Goal: Task Accomplishment & Management: Manage account settings

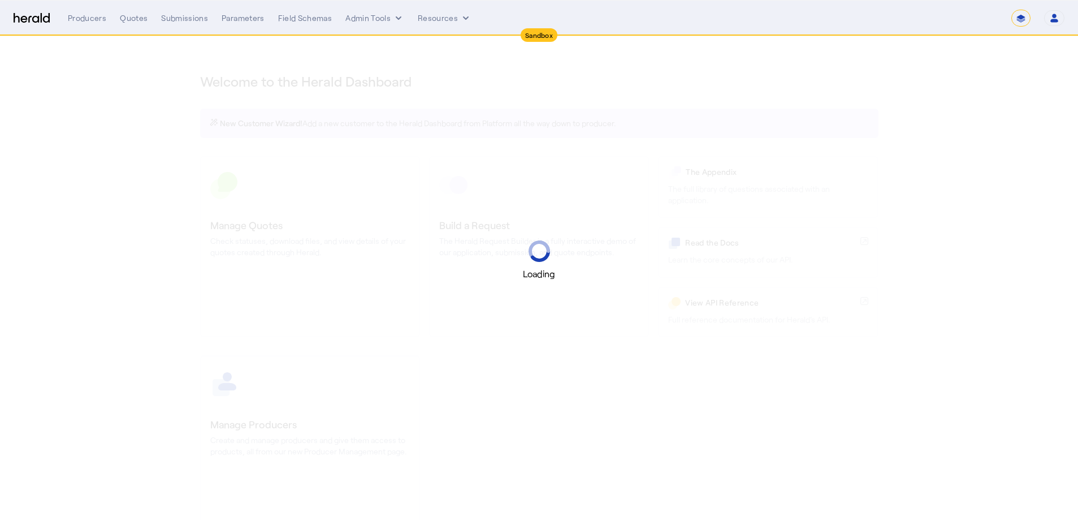
select select "*******"
select select "pfm_2v8p_herald_api"
click at [1022, 20] on select "**********" at bounding box center [1021, 18] width 19 height 17
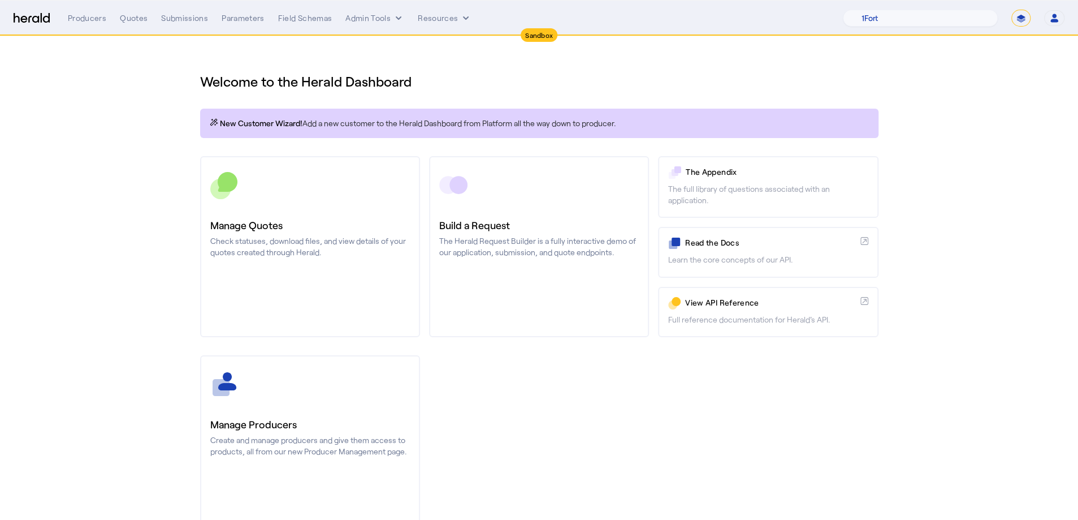
select select "**********"
click at [1012, 10] on select "**********" at bounding box center [1021, 18] width 19 height 17
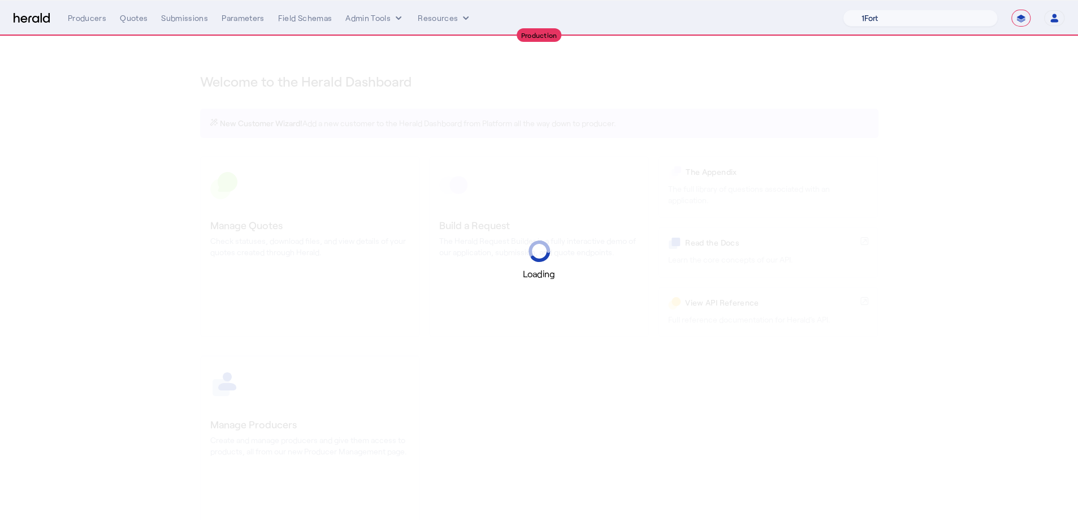
click at [916, 14] on select "1Fort Acrisure Acturis Affinity Advisors Affinity Risk Agentero AmWins Anzen Ao…" at bounding box center [920, 18] width 155 height 17
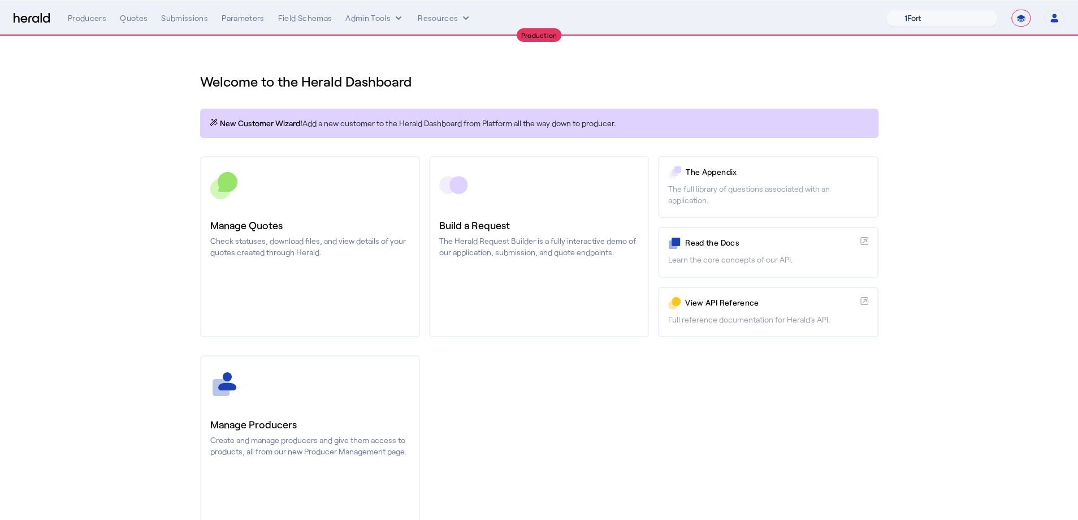
click at [886, 10] on select "1Fort Affinity Risk [PERSON_NAME] [PERSON_NAME] CRC Campus Coverage Citadel Fif…" at bounding box center [942, 18] width 112 height 17
click at [208, 108] on div "You are now impersonating the 1Fort platform." at bounding box center [539, 260] width 1078 height 520
click at [129, 21] on div "You are now impersonating the 1Fort platform." at bounding box center [539, 260] width 1078 height 520
click at [129, 23] on div "Quotes" at bounding box center [134, 17] width 28 height 11
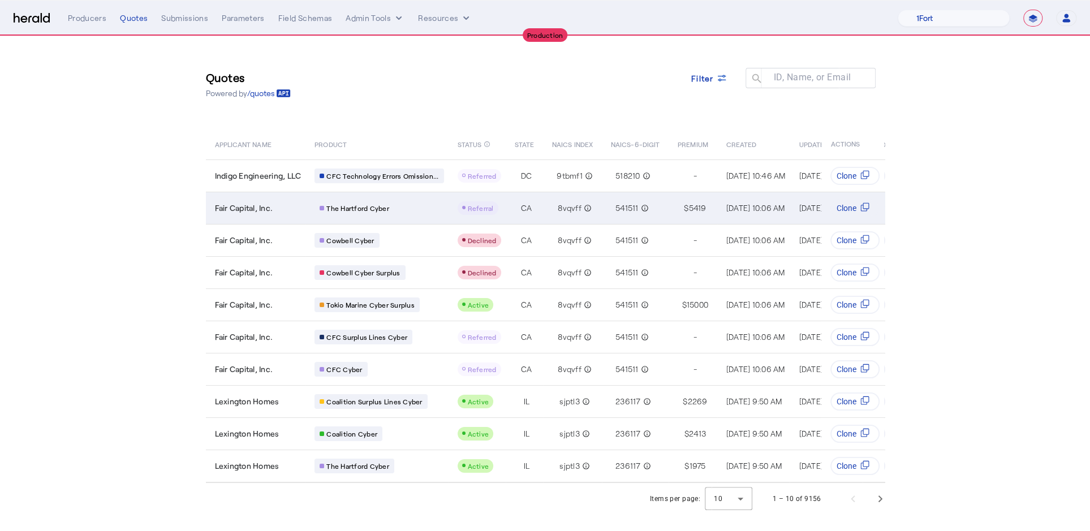
click at [232, 200] on td "Fair Capital, Inc." at bounding box center [256, 208] width 100 height 32
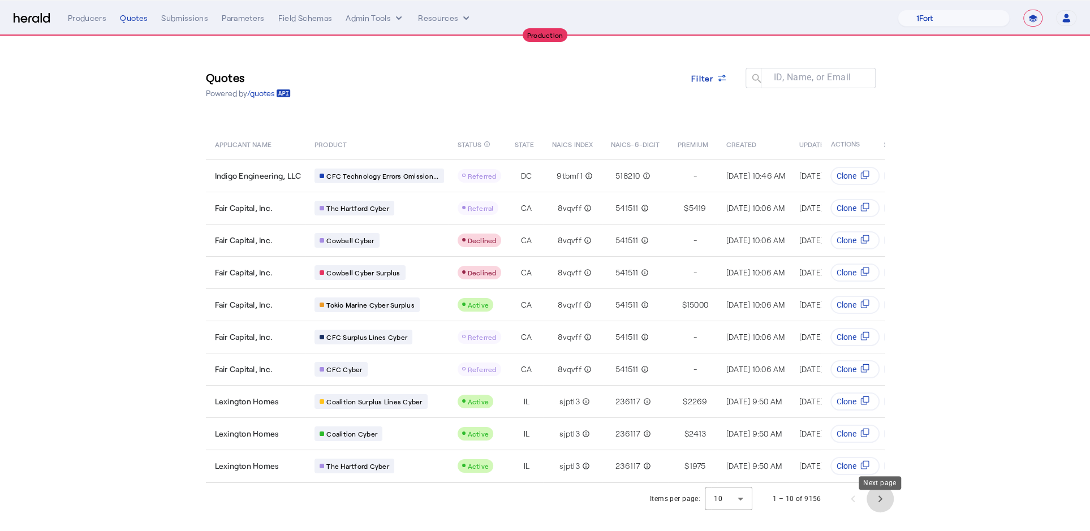
click at [871, 511] on span "Next page" at bounding box center [879, 498] width 27 height 27
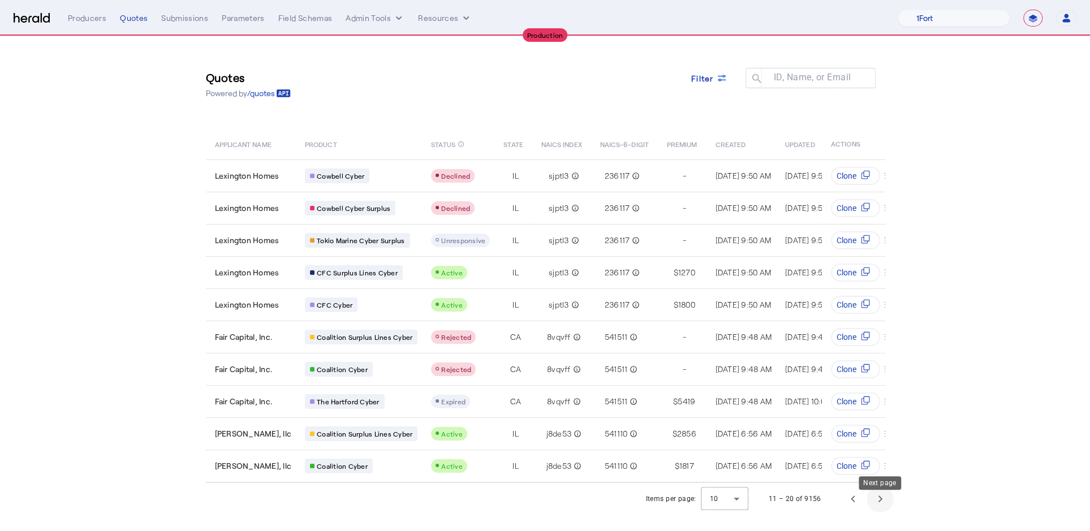
click at [879, 507] on span "Next page" at bounding box center [879, 498] width 27 height 27
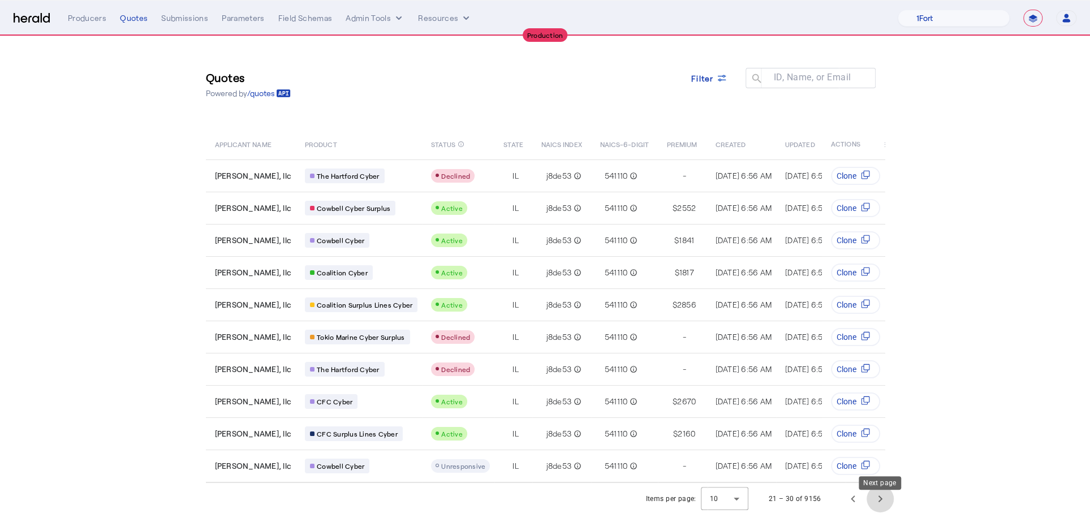
click at [879, 507] on span "Next page" at bounding box center [879, 498] width 27 height 27
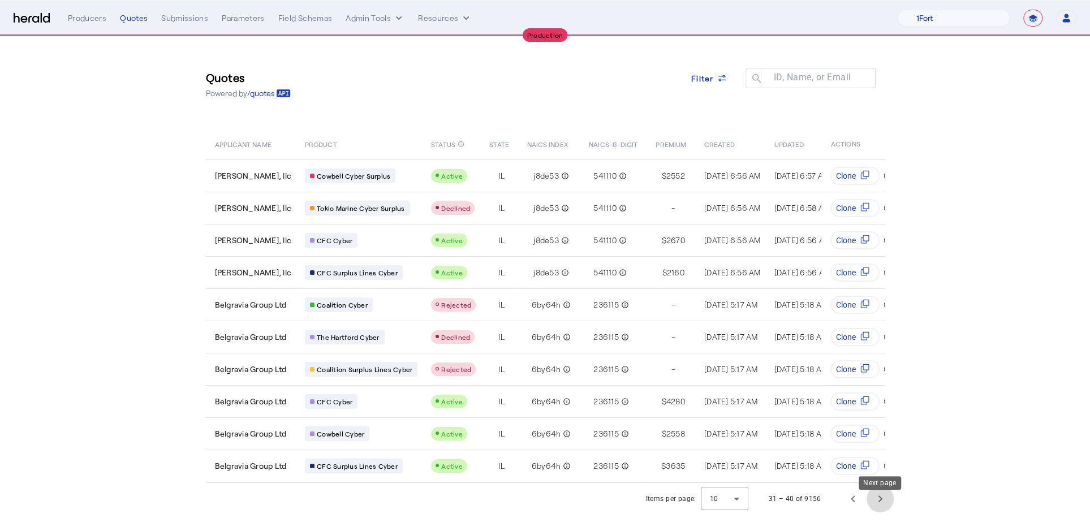
click at [879, 507] on span "Next page" at bounding box center [879, 498] width 27 height 27
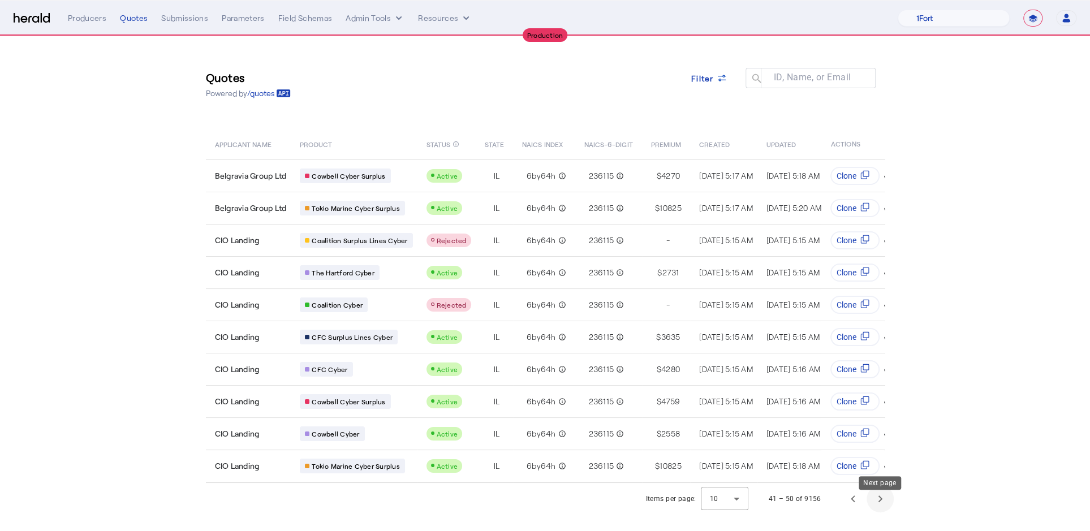
click at [879, 507] on span "Next page" at bounding box center [879, 498] width 27 height 27
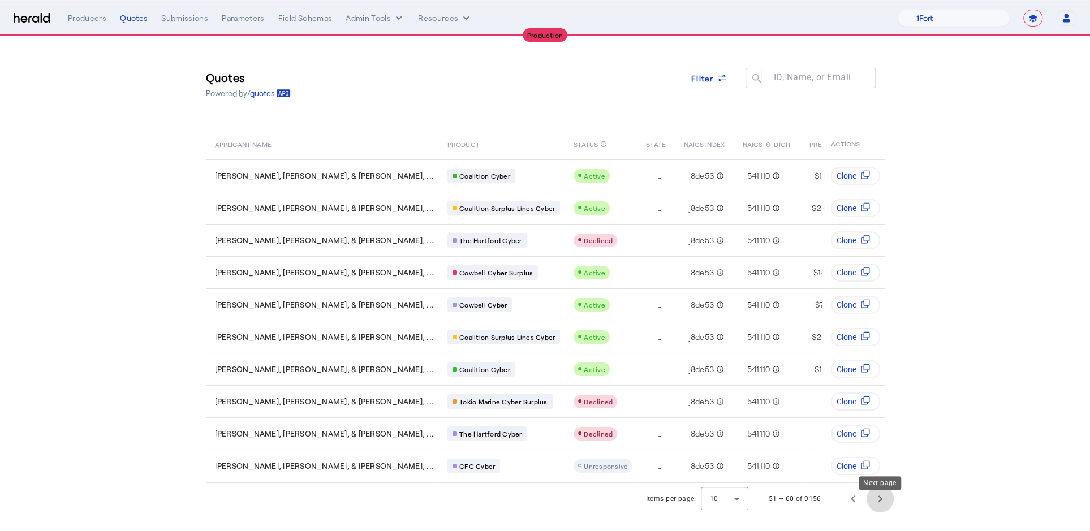
click at [879, 507] on span "Next page" at bounding box center [879, 498] width 27 height 27
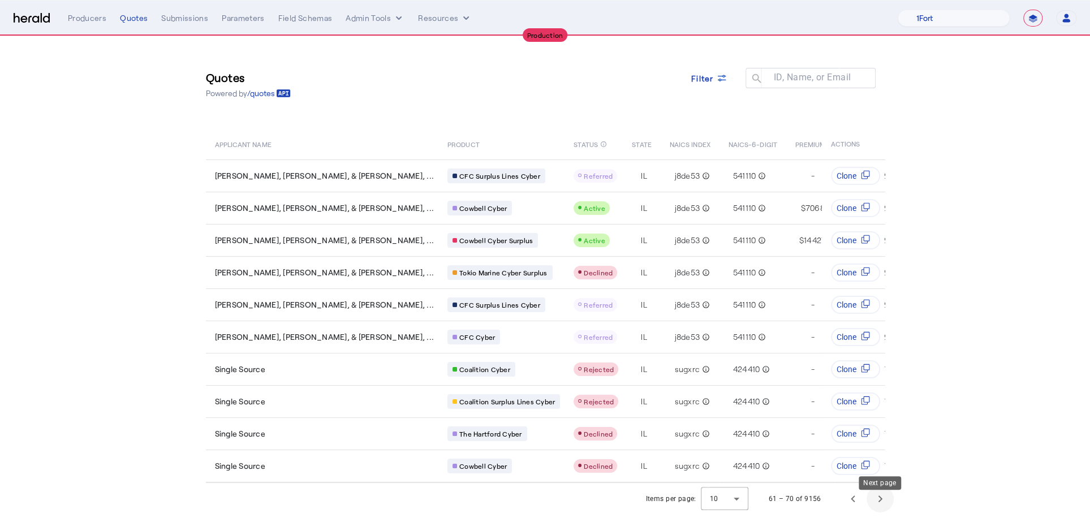
click at [879, 507] on span "Next page" at bounding box center [879, 498] width 27 height 27
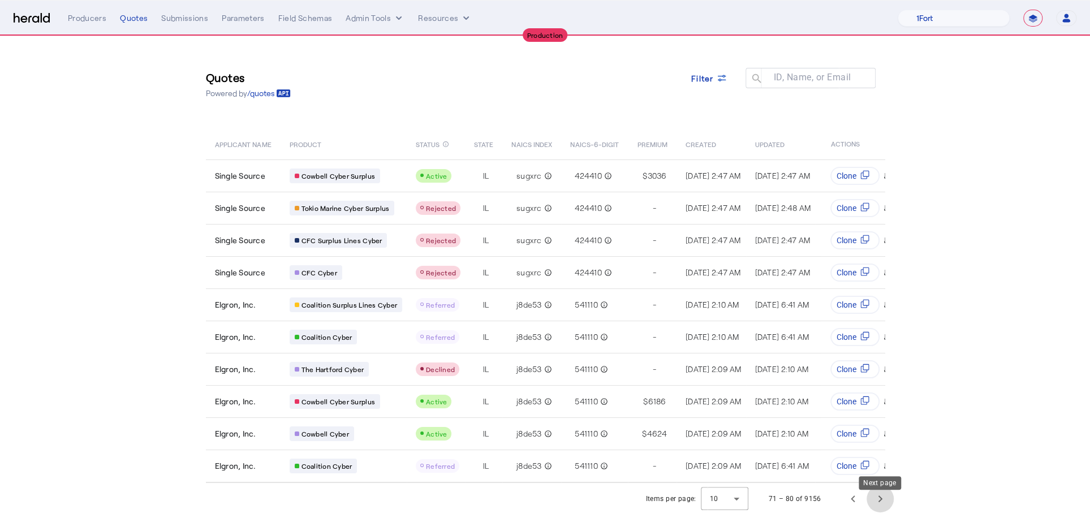
click at [879, 507] on span "Next page" at bounding box center [879, 498] width 27 height 27
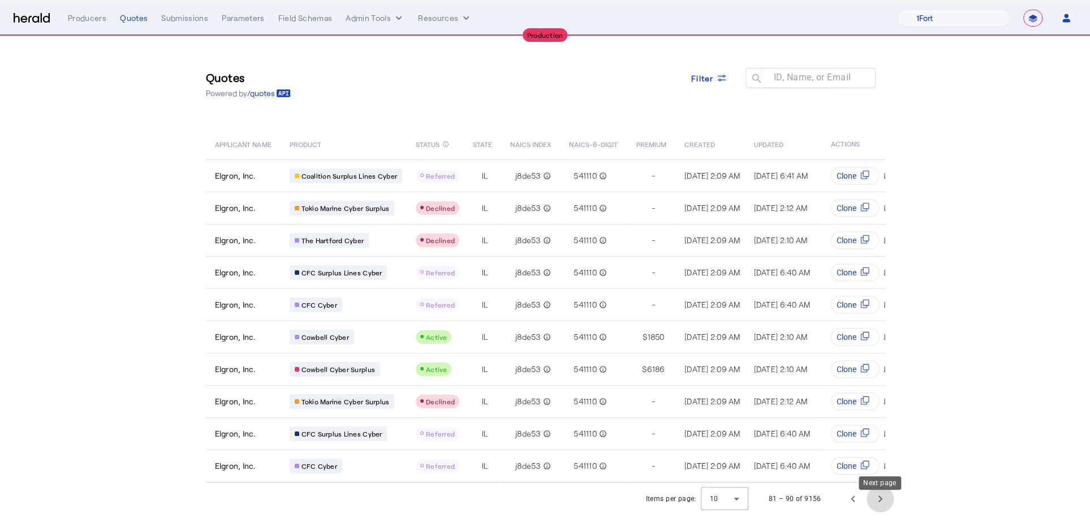
click at [879, 507] on span "Next page" at bounding box center [879, 498] width 27 height 27
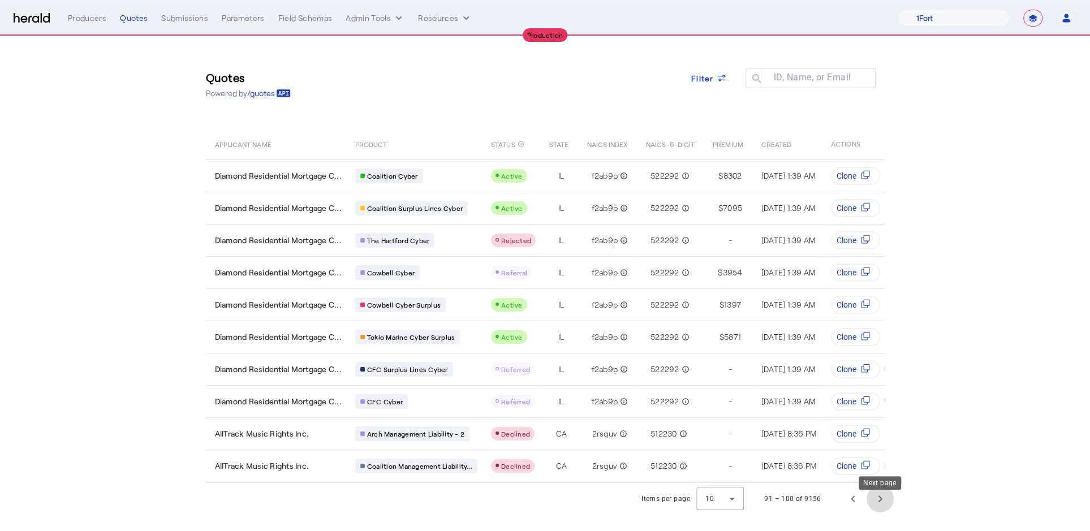
click at [879, 507] on span "Next page" at bounding box center [879, 498] width 27 height 27
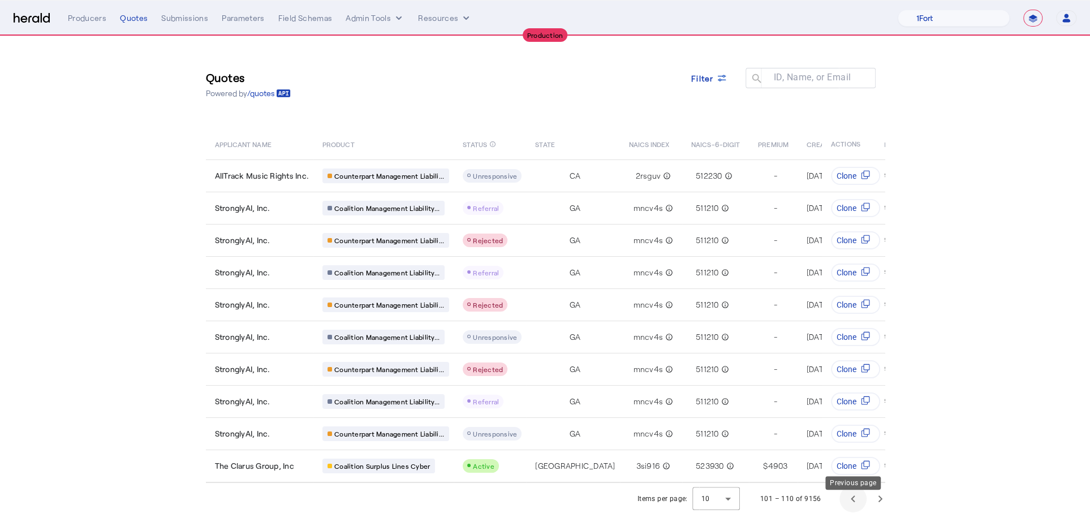
click at [847, 512] on span "Previous page" at bounding box center [852, 498] width 27 height 27
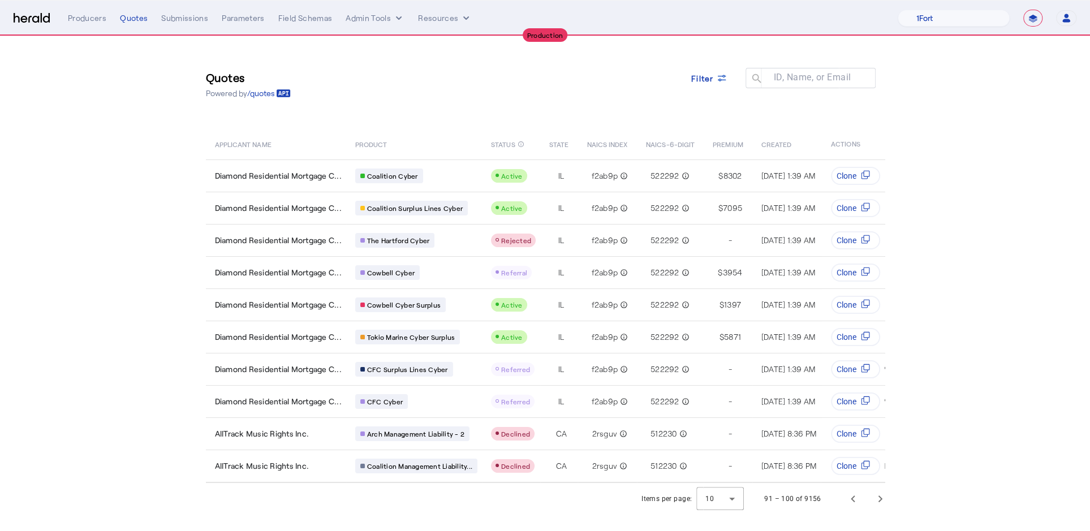
click at [893, 515] on div "Items per page: 10 91 – 100 of 9156" at bounding box center [765, 499] width 263 height 32
click at [877, 510] on span "Next page" at bounding box center [879, 498] width 27 height 27
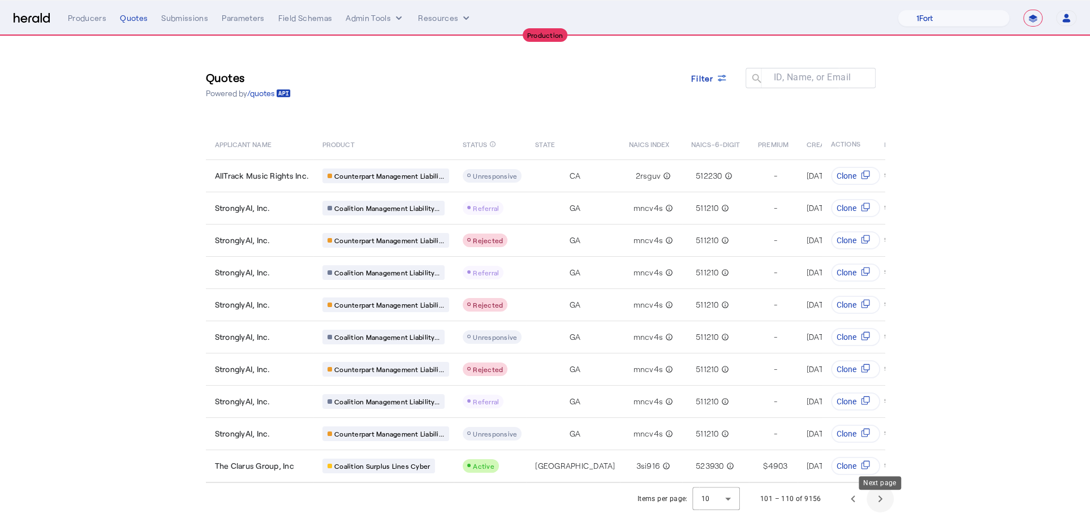
click at [877, 511] on span "Next page" at bounding box center [879, 498] width 27 height 27
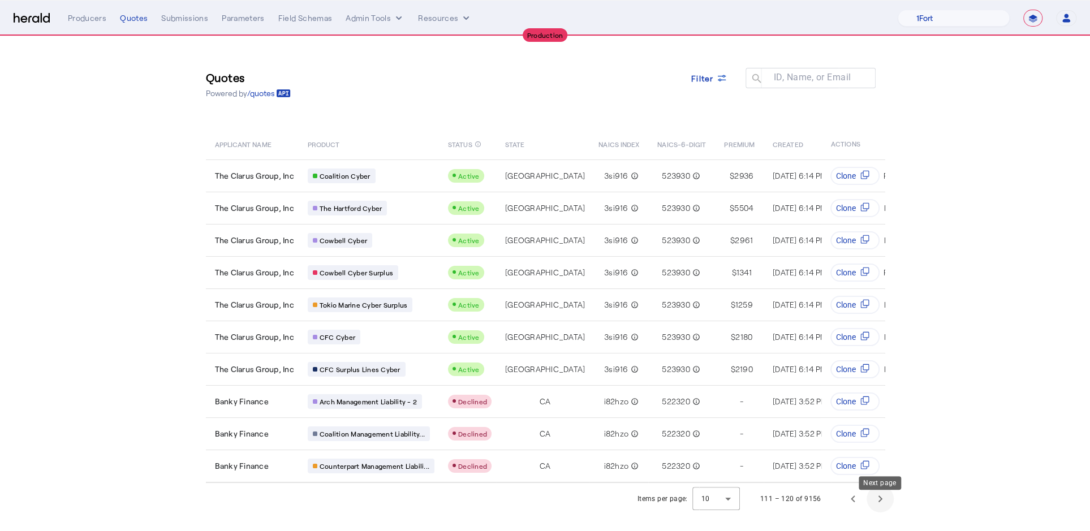
click at [877, 511] on span "Next page" at bounding box center [879, 498] width 27 height 27
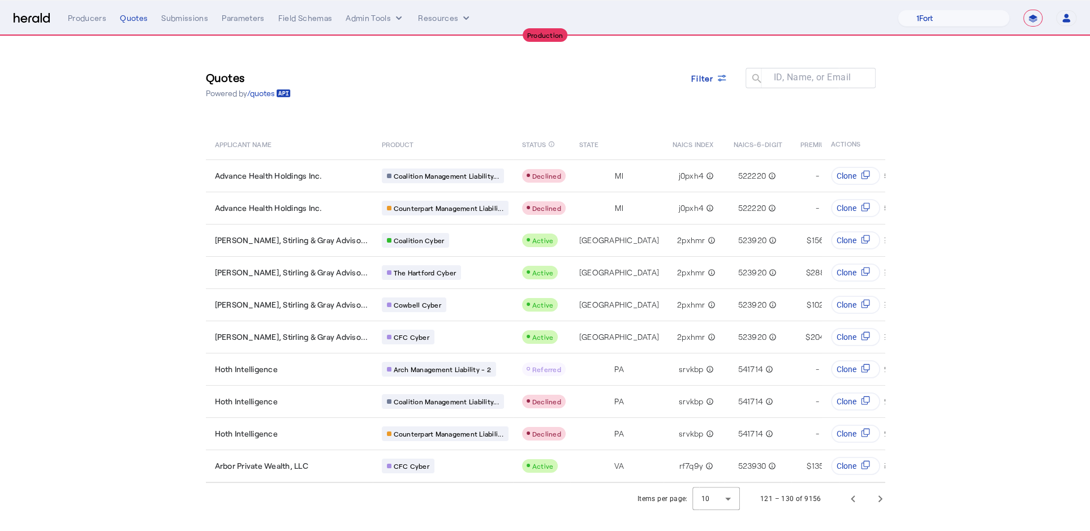
click at [1011, 399] on section "Quotes Powered by /quotes Filter ID, Name, or Email search APPLICANT NAME PRODU…" at bounding box center [545, 275] width 1090 height 478
click at [962, 18] on select "1Fort Affinity Risk [PERSON_NAME] [PERSON_NAME] CRC Campus Coverage Citadel Fif…" at bounding box center [953, 18] width 112 height 17
click at [897, 10] on select "1Fort Affinity Risk [PERSON_NAME] [PERSON_NAME] CRC Campus Coverage Citadel Fif…" at bounding box center [953, 18] width 112 height 17
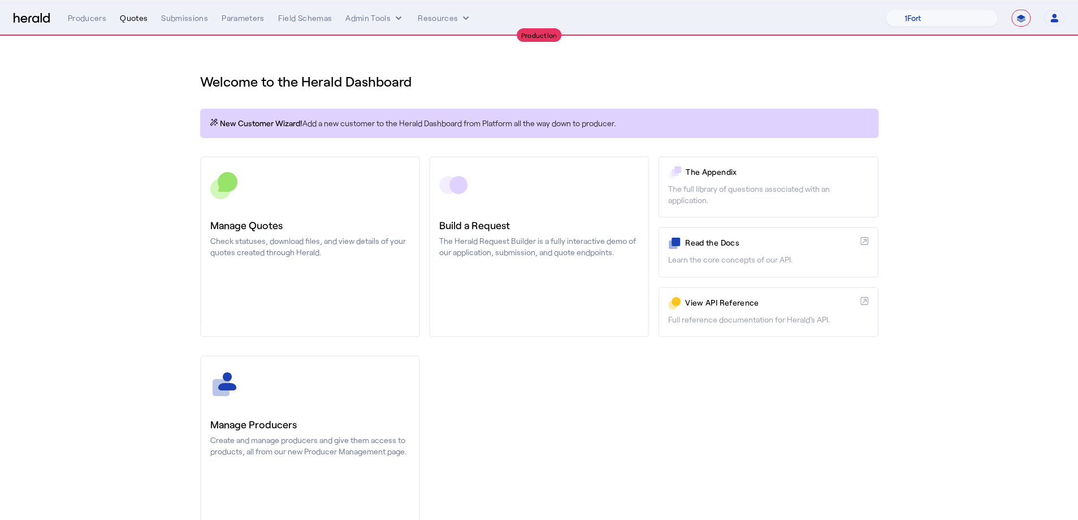
click at [137, 15] on div "Quotes" at bounding box center [134, 17] width 28 height 11
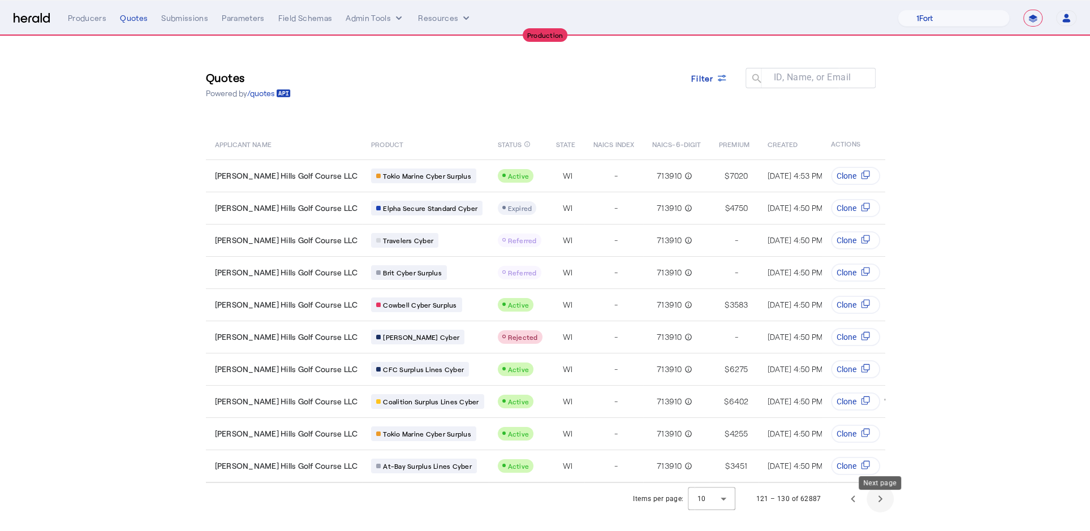
click at [887, 512] on span "Next page" at bounding box center [879, 498] width 27 height 27
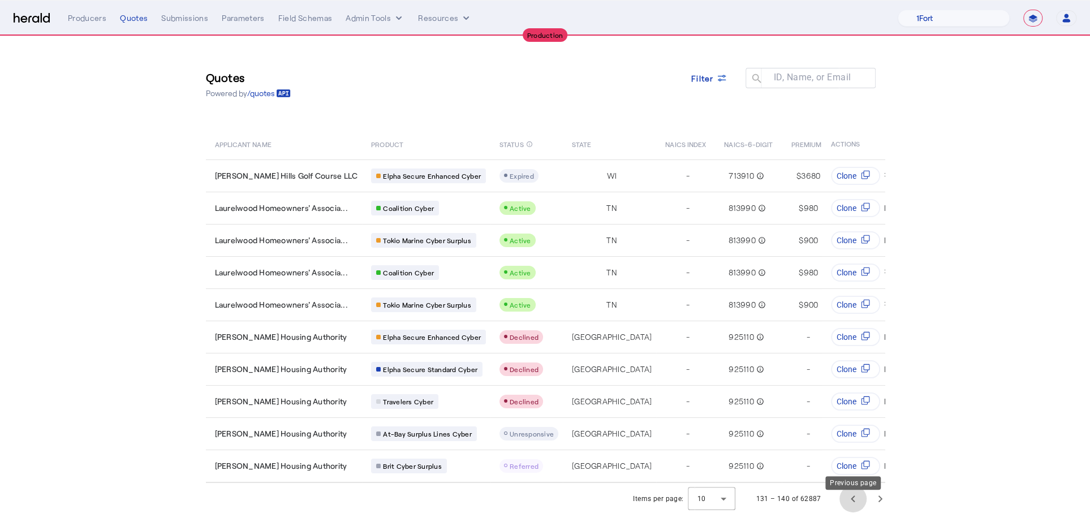
click at [845, 512] on span "Previous page" at bounding box center [852, 498] width 27 height 27
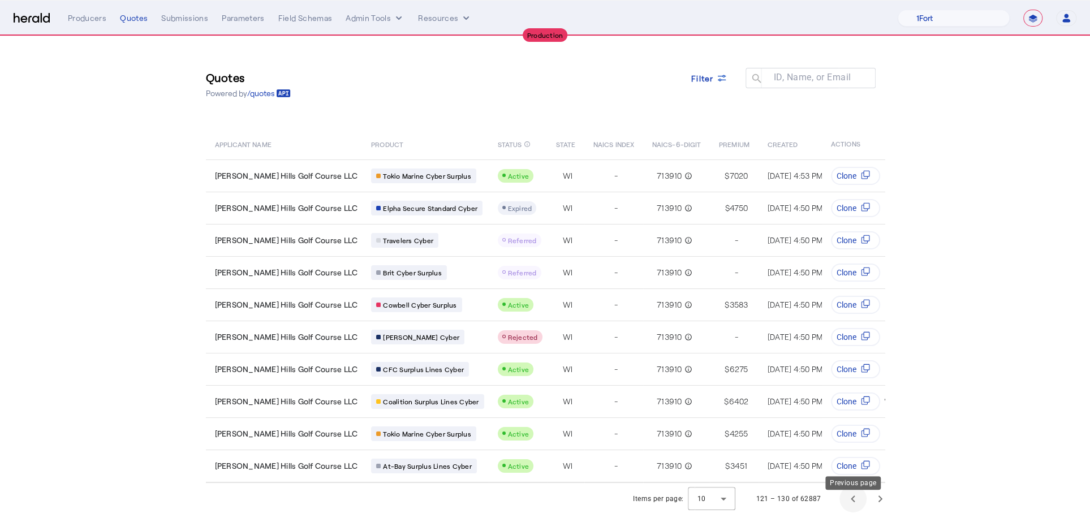
click at [845, 512] on span "Previous page" at bounding box center [852, 498] width 27 height 27
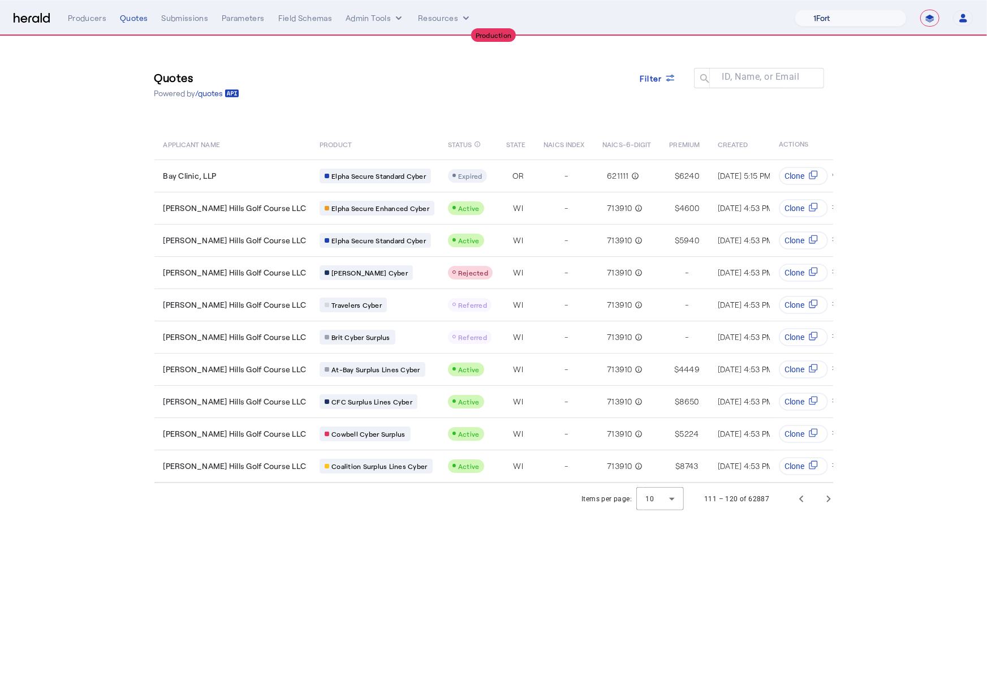
click at [836, 26] on select "1Fort Affinity Risk [PERSON_NAME] [PERSON_NAME] CRC Campus Coverage Citadel Fif…" at bounding box center [851, 18] width 112 height 17
select select "pfm_lx2v_founder_shield"
click at [795, 10] on select "1Fort Affinity Risk [PERSON_NAME] [PERSON_NAME] CRC Campus Coverage Citadel Fif…" at bounding box center [851, 18] width 112 height 17
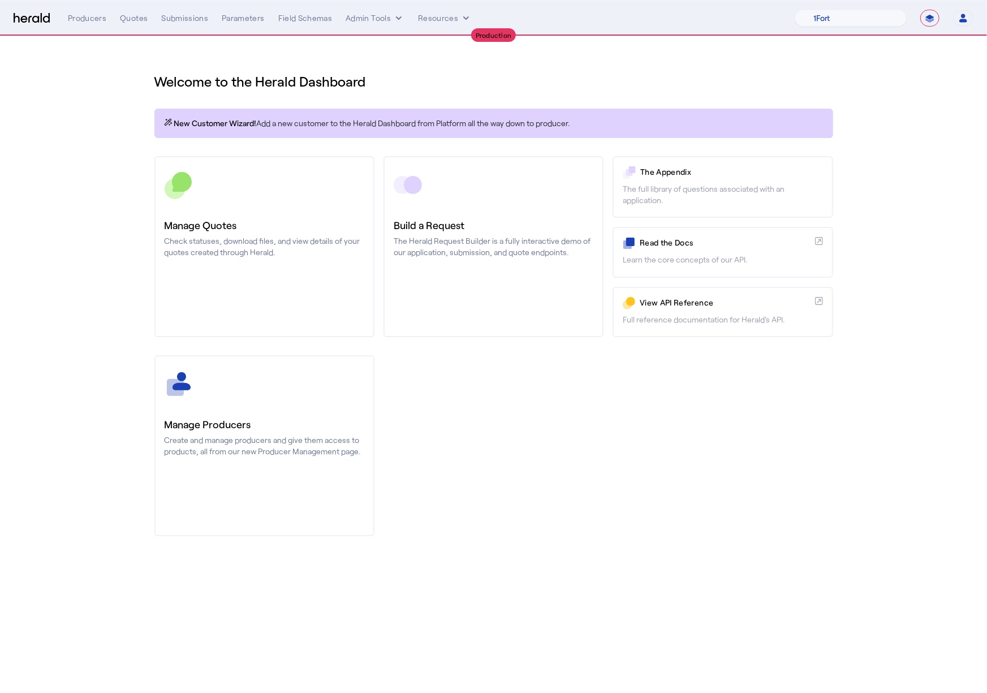
click at [89, 149] on section "Welcome to the Herald Dashboard New Customer Wizard! Add a new customer to the …" at bounding box center [493, 297] width 987 height 523
click at [132, 20] on div "Quotes" at bounding box center [134, 17] width 28 height 11
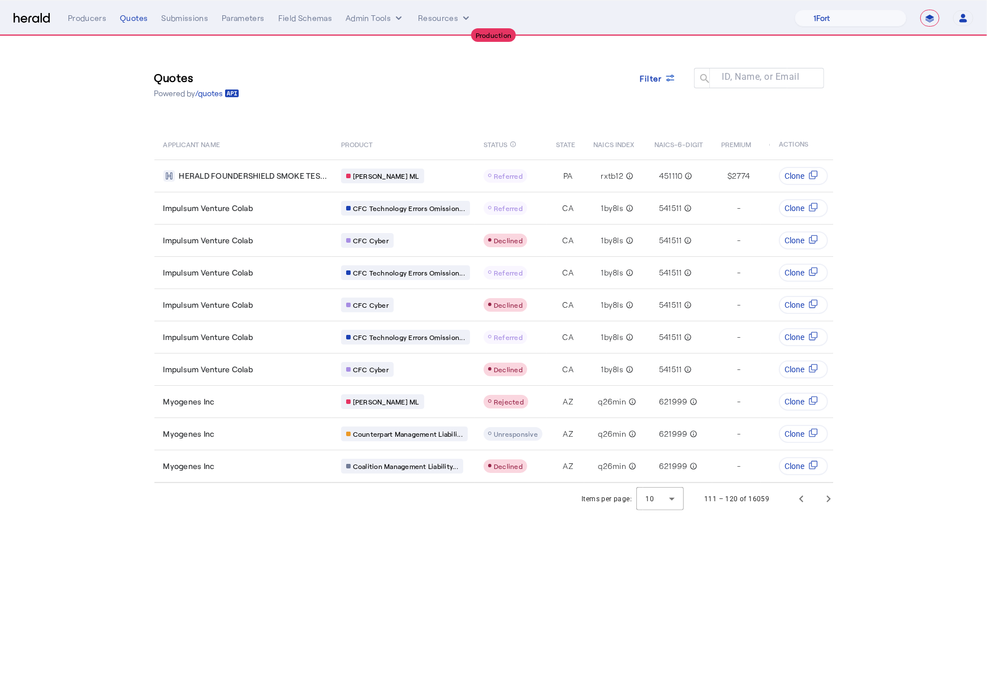
click at [105, 195] on section "Quotes Powered by /quotes Filter ID, Name, or Email search APPLICANT NAME PRODU…" at bounding box center [493, 275] width 987 height 478
click at [668, 79] on icon at bounding box center [669, 77] width 11 height 11
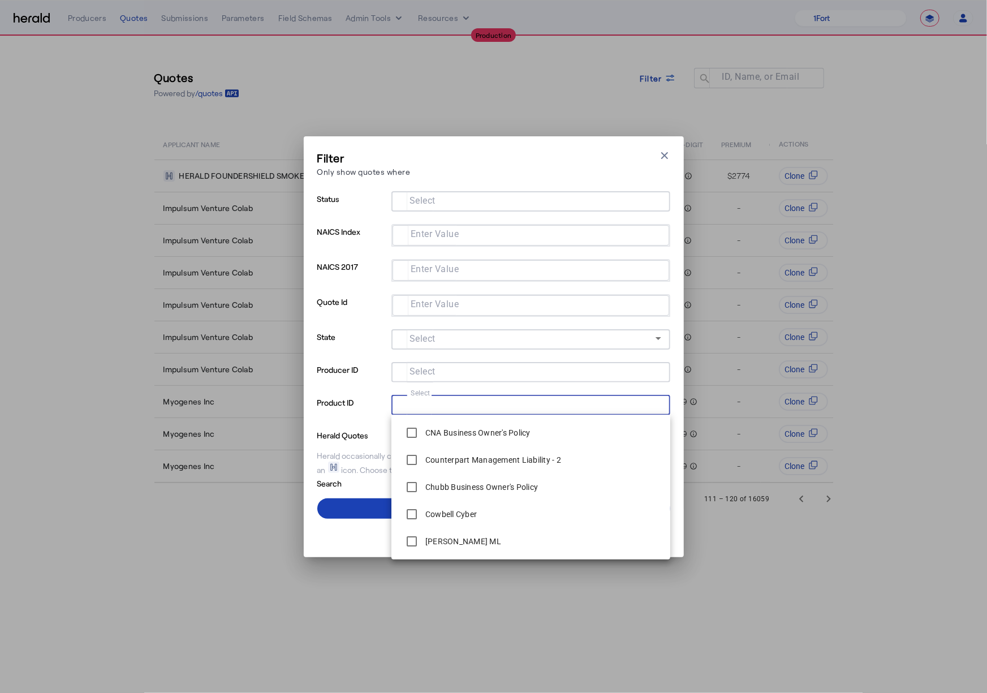
click at [502, 404] on input "Select" at bounding box center [528, 404] width 256 height 14
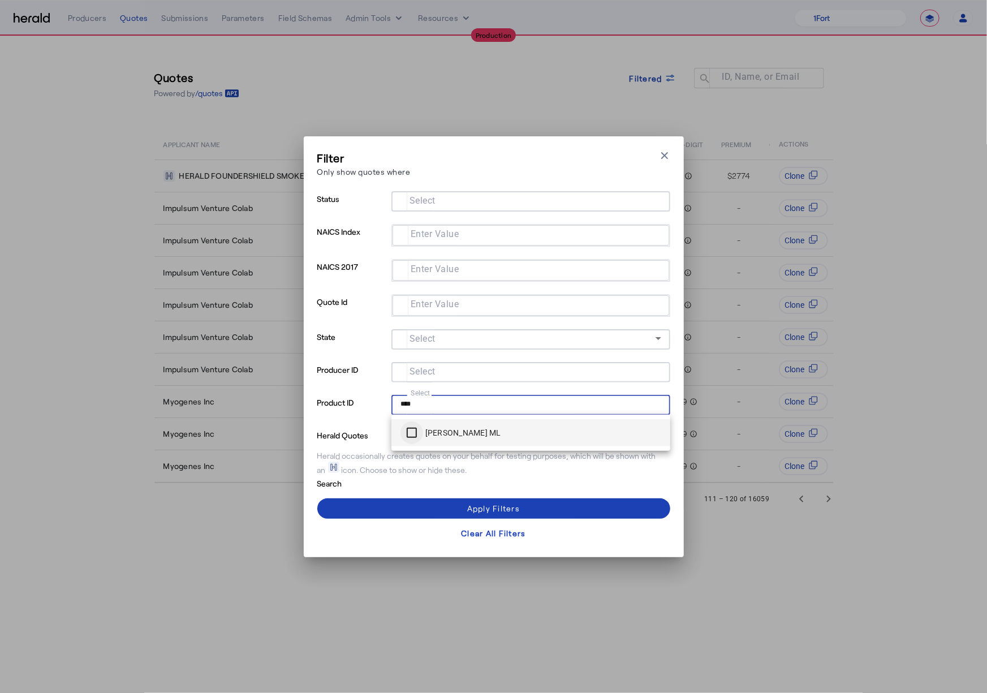
type input "****"
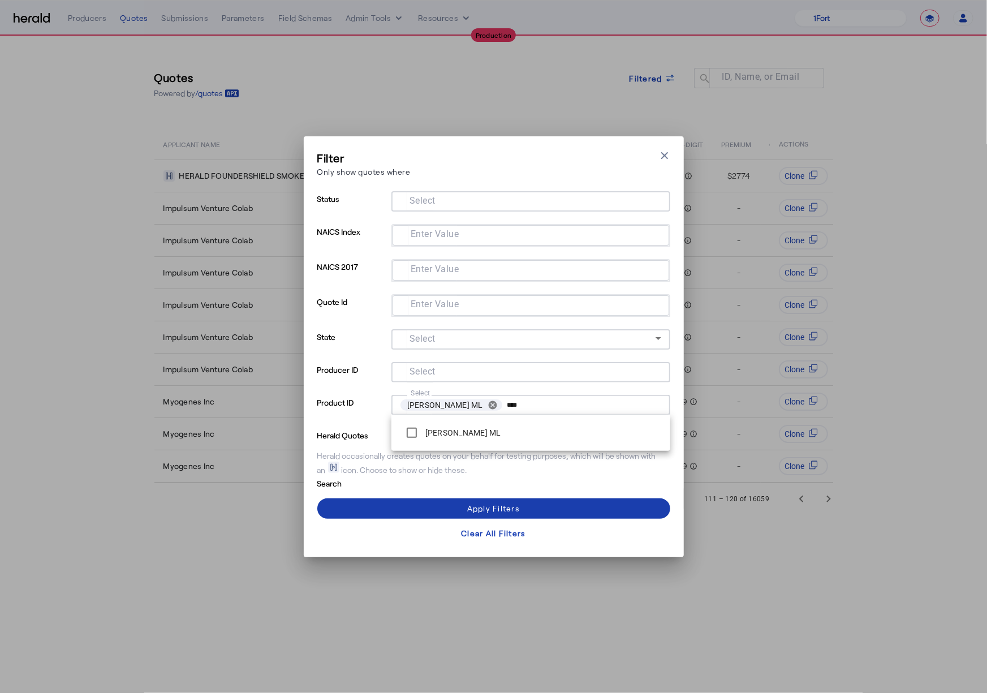
click at [442, 504] on span at bounding box center [493, 508] width 353 height 27
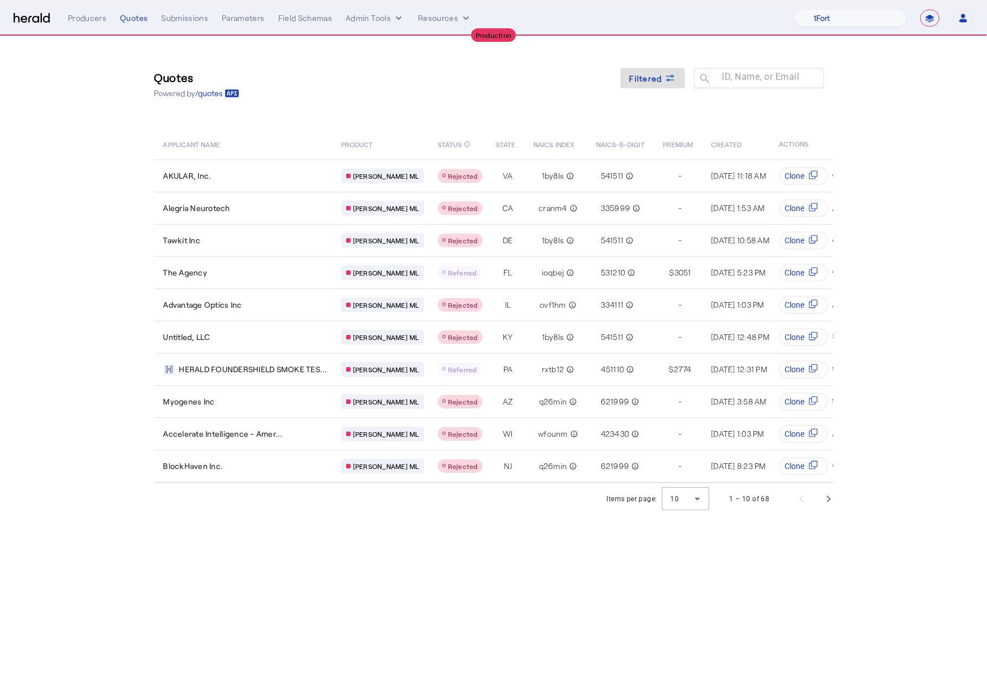
click at [382, 519] on body "**********" at bounding box center [493, 346] width 987 height 693
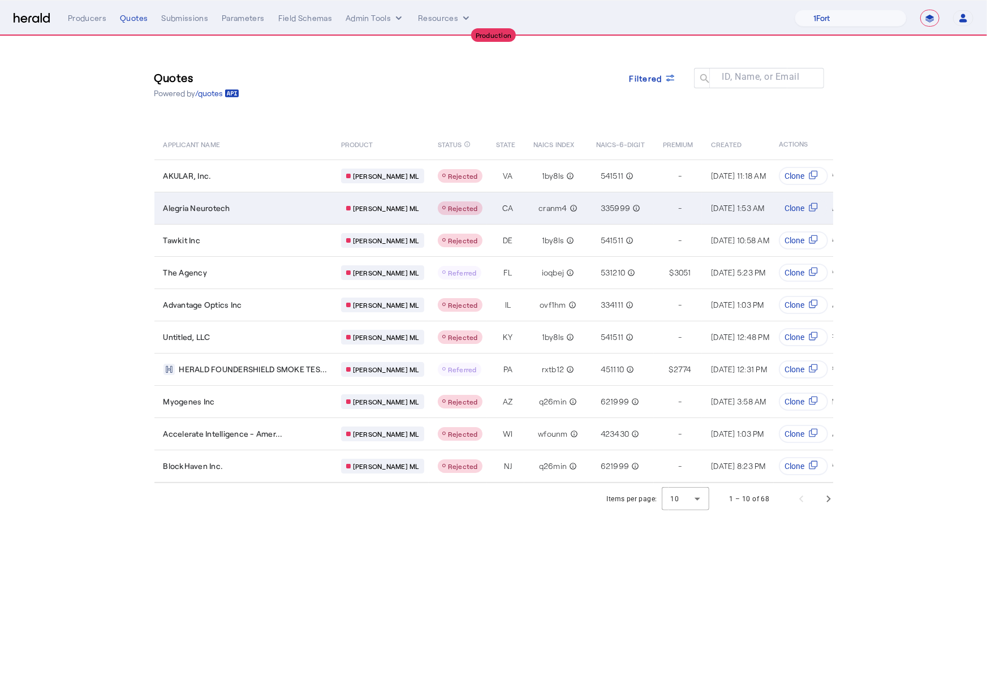
click at [308, 209] on div "Alegria Neurotech" at bounding box center [245, 207] width 164 height 11
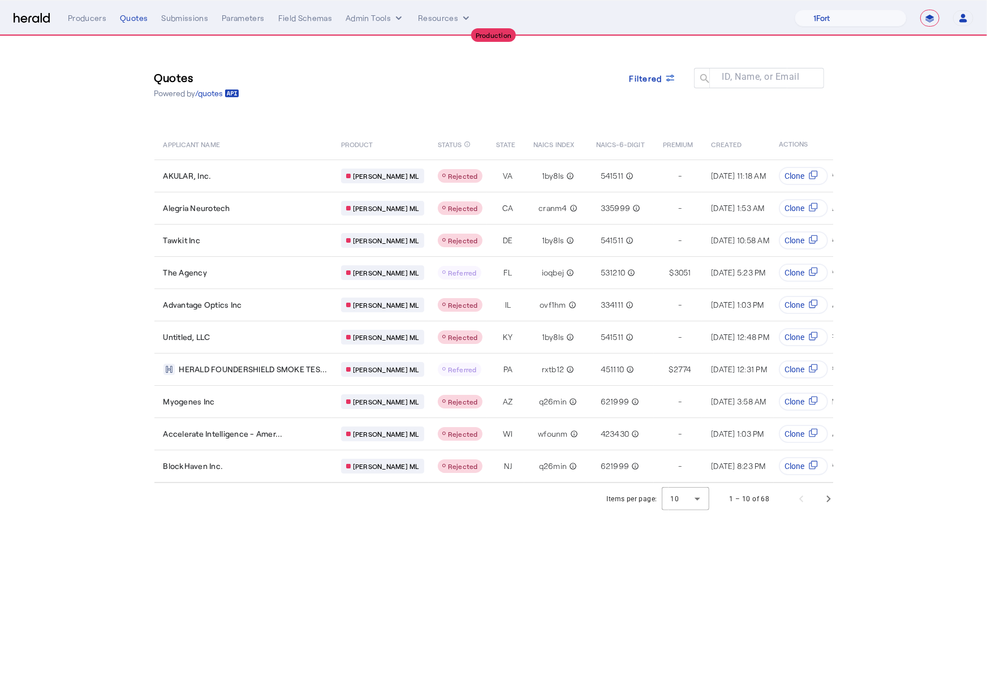
click at [480, 70] on div "Quotes Powered by /quotes Filtered ID, Name, or Email search" at bounding box center [493, 84] width 679 height 51
click at [833, 16] on select "1Fort Affinity Risk [PERSON_NAME] [PERSON_NAME] CRC Campus Coverage Citadel Fif…" at bounding box center [851, 18] width 112 height 17
click at [396, 19] on icon "internal dropdown menu" at bounding box center [399, 17] width 6 height 3
click at [408, 48] on span "Platforms Manager" at bounding box center [394, 42] width 83 height 14
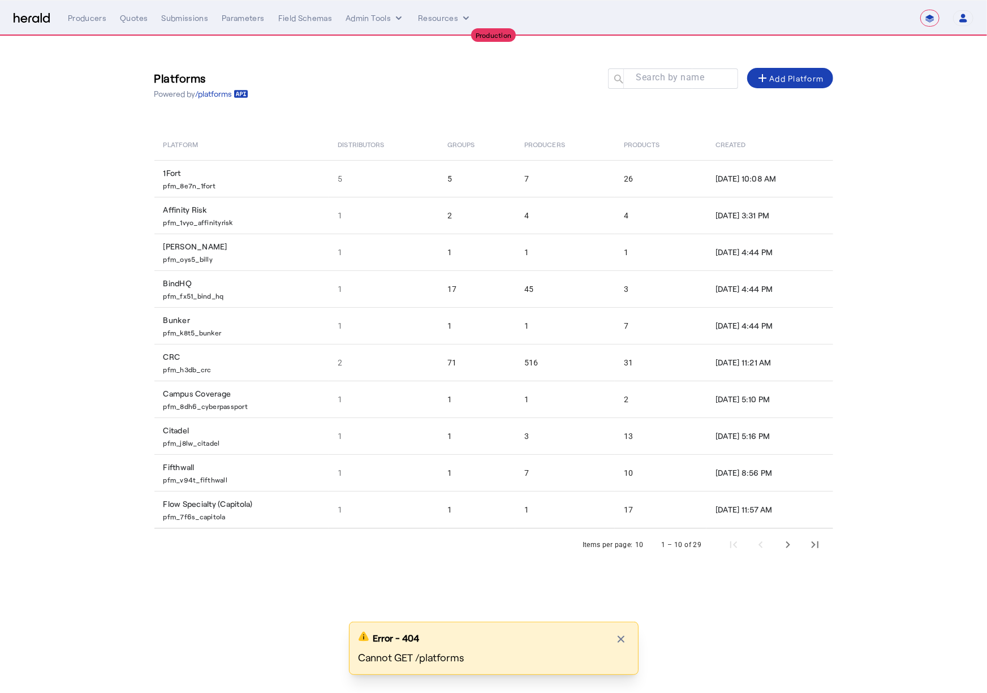
click at [19, 20] on img at bounding box center [32, 18] width 36 height 11
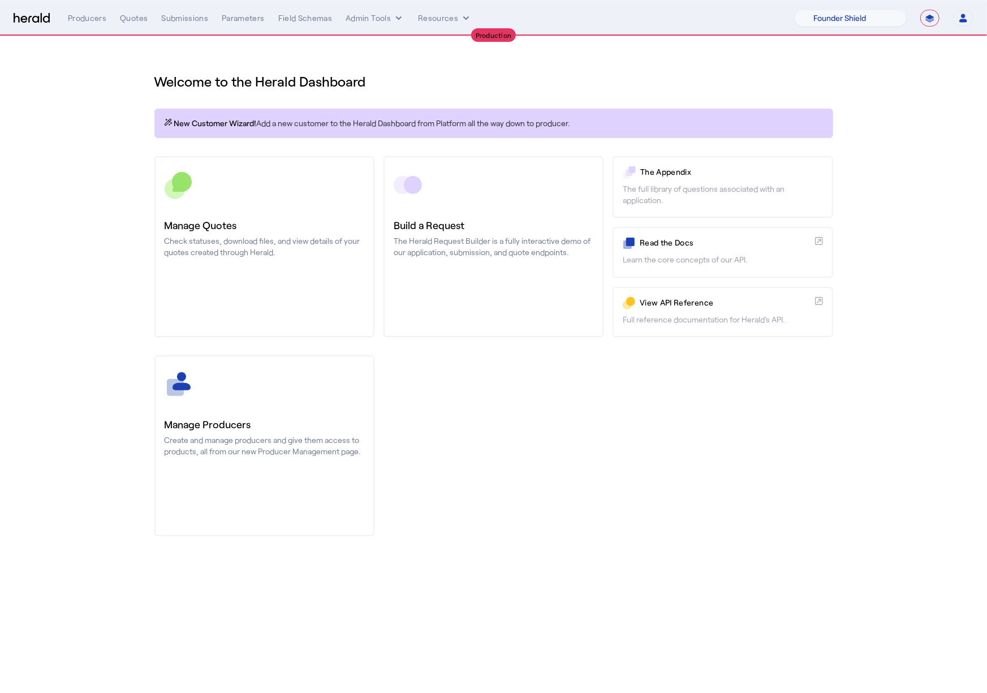
click at [19, 20] on img at bounding box center [32, 18] width 36 height 11
click at [866, 21] on select "1Fort Affinity Risk [PERSON_NAME] [PERSON_NAME] CRC Campus Coverage Citadel Fif…" at bounding box center [851, 18] width 112 height 17
select select "pfm_2v8p_herald_api"
click at [795, 10] on select "1Fort Affinity Risk [PERSON_NAME] [PERSON_NAME] CRC Campus Coverage Citadel Fif…" at bounding box center [851, 18] width 112 height 17
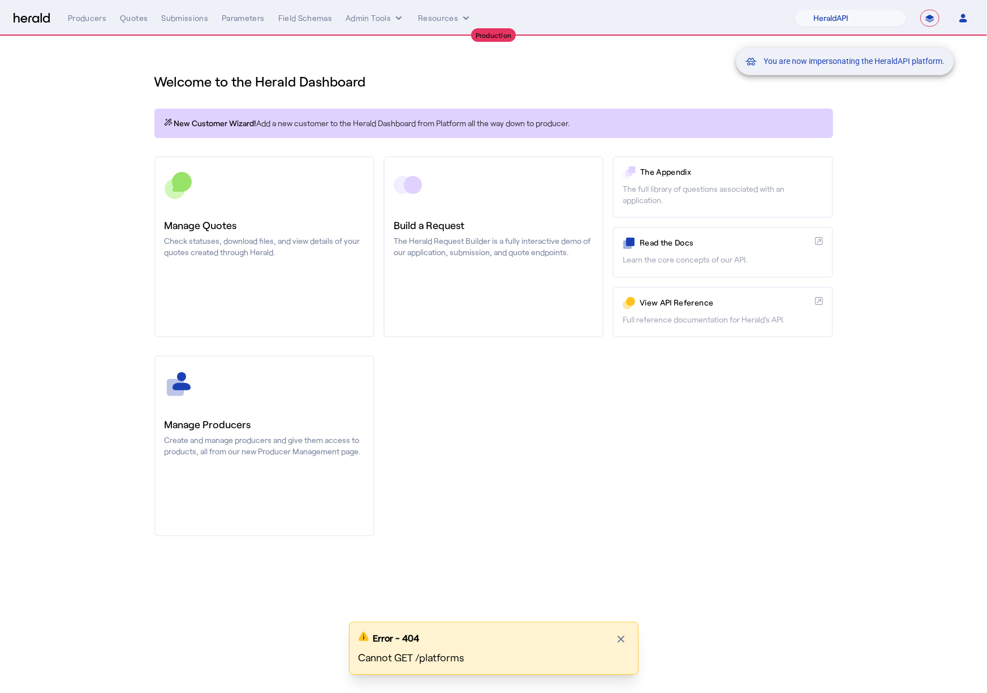
click at [107, 167] on div "You are now impersonating the HeraldAPI platform." at bounding box center [493, 346] width 987 height 693
click at [92, 91] on div "You are now impersonating the HeraldAPI platform." at bounding box center [493, 346] width 987 height 693
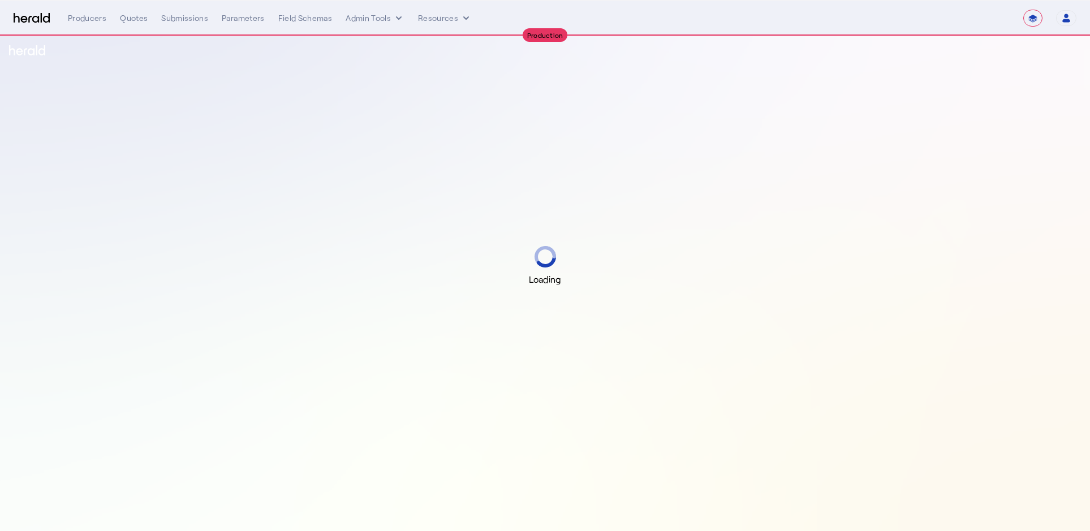
select select "**********"
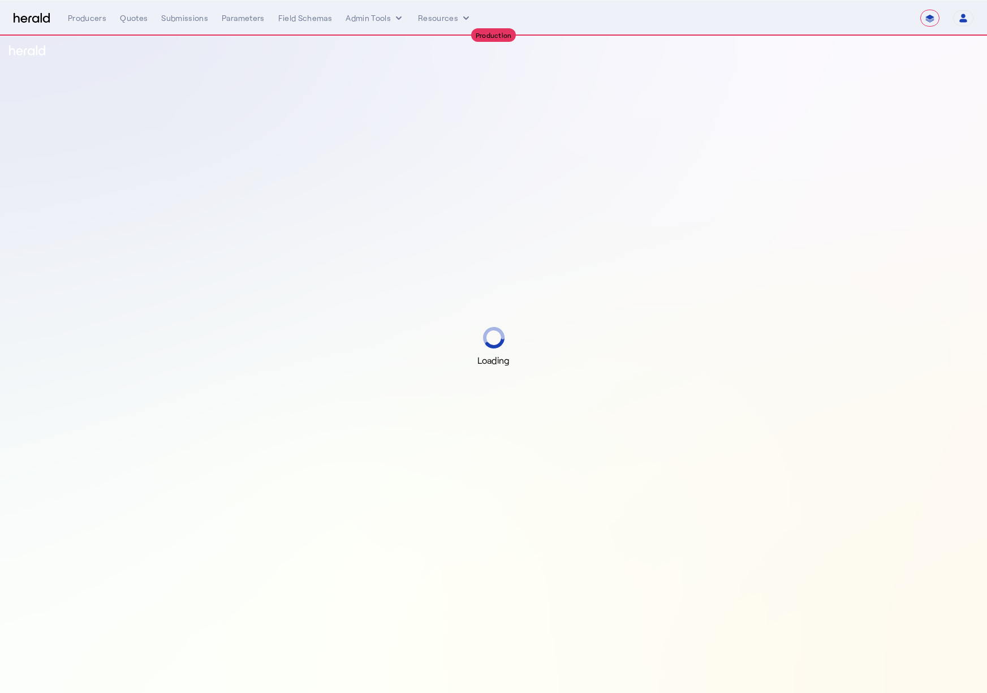
select select "**********"
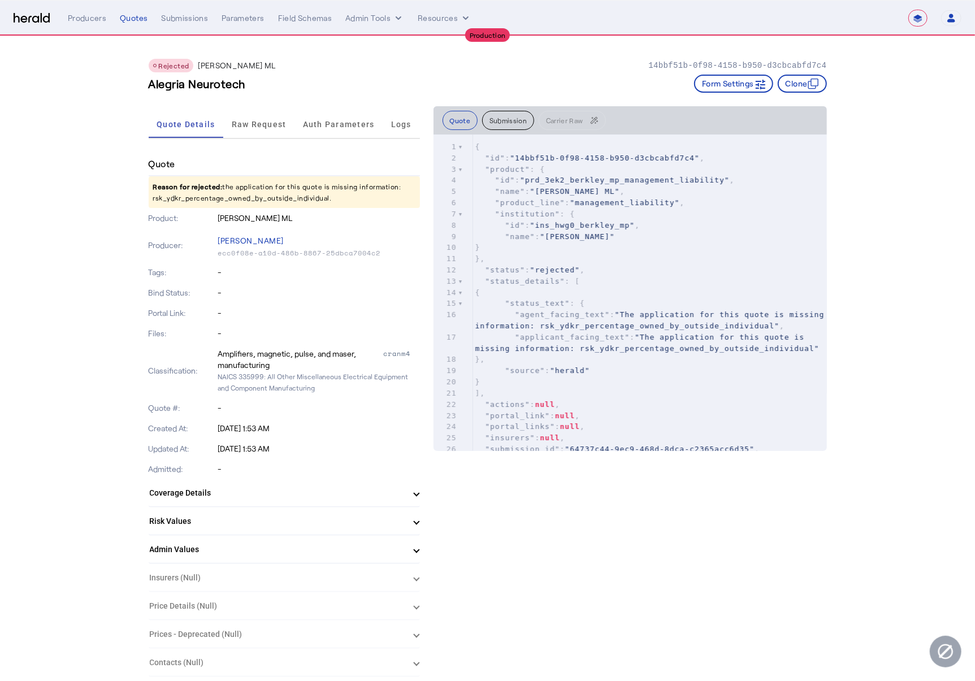
click at [244, 189] on p "Reason for rejected: the application for this quote is missing information: rsk…" at bounding box center [284, 192] width 271 height 32
click at [244, 198] on p "Reason for rejected: the application for this quote is missing information: rsk…" at bounding box center [284, 192] width 271 height 32
copy p "rsk_ydkr_percentage_owned_by_outside_individual"
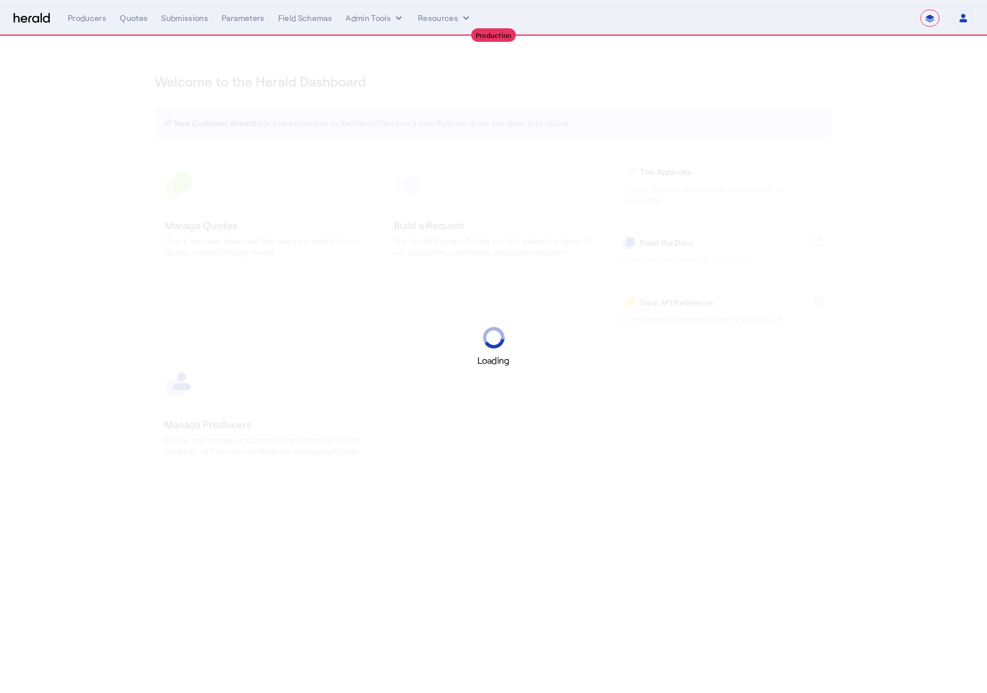
select select "**********"
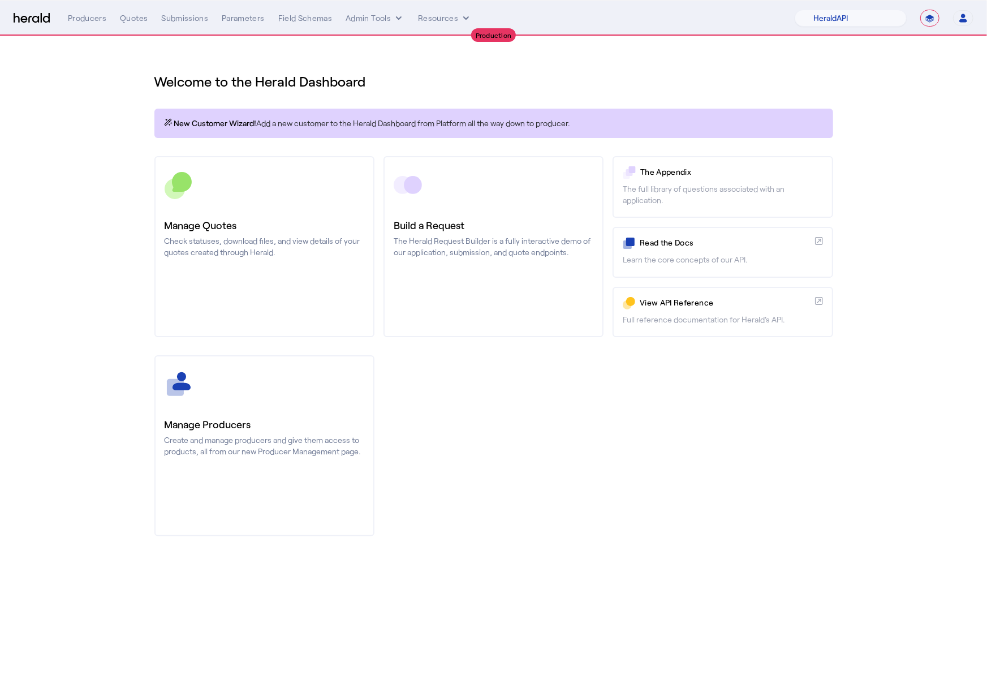
click at [610, 408] on div "Manage Producers Create and manage producers and give them access to products, …" at bounding box center [493, 445] width 679 height 181
click at [831, 19] on select "1Fort Affinity Risk [PERSON_NAME] [PERSON_NAME] CRC Campus Coverage Citadel Fif…" at bounding box center [851, 18] width 112 height 17
select select "pfm_8e7n_1fort"
click at [795, 10] on select "1Fort Affinity Risk [PERSON_NAME] [PERSON_NAME] CRC Campus Coverage Citadel Fif…" at bounding box center [851, 18] width 112 height 17
click at [574, 411] on div "You are now impersonating the 1Fort platform." at bounding box center [493, 346] width 987 height 693
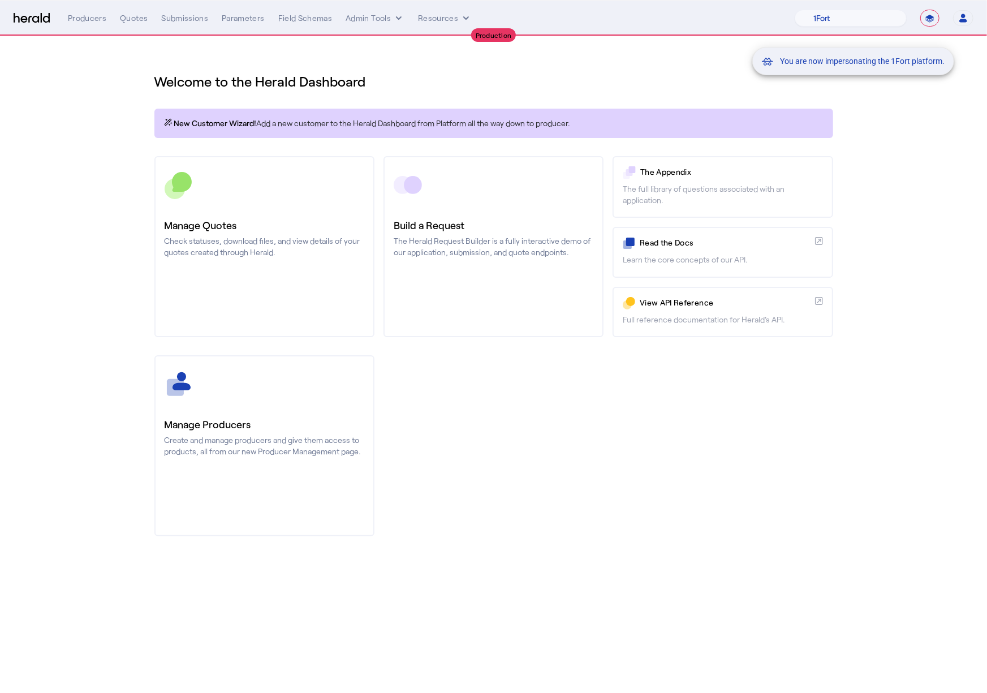
drag, startPoint x: 831, startPoint y: 19, endPoint x: 125, endPoint y: 20, distance: 705.7
click at [125, 20] on div "You are now impersonating the 1Fort platform." at bounding box center [493, 346] width 987 height 693
